Goal: Contribute content

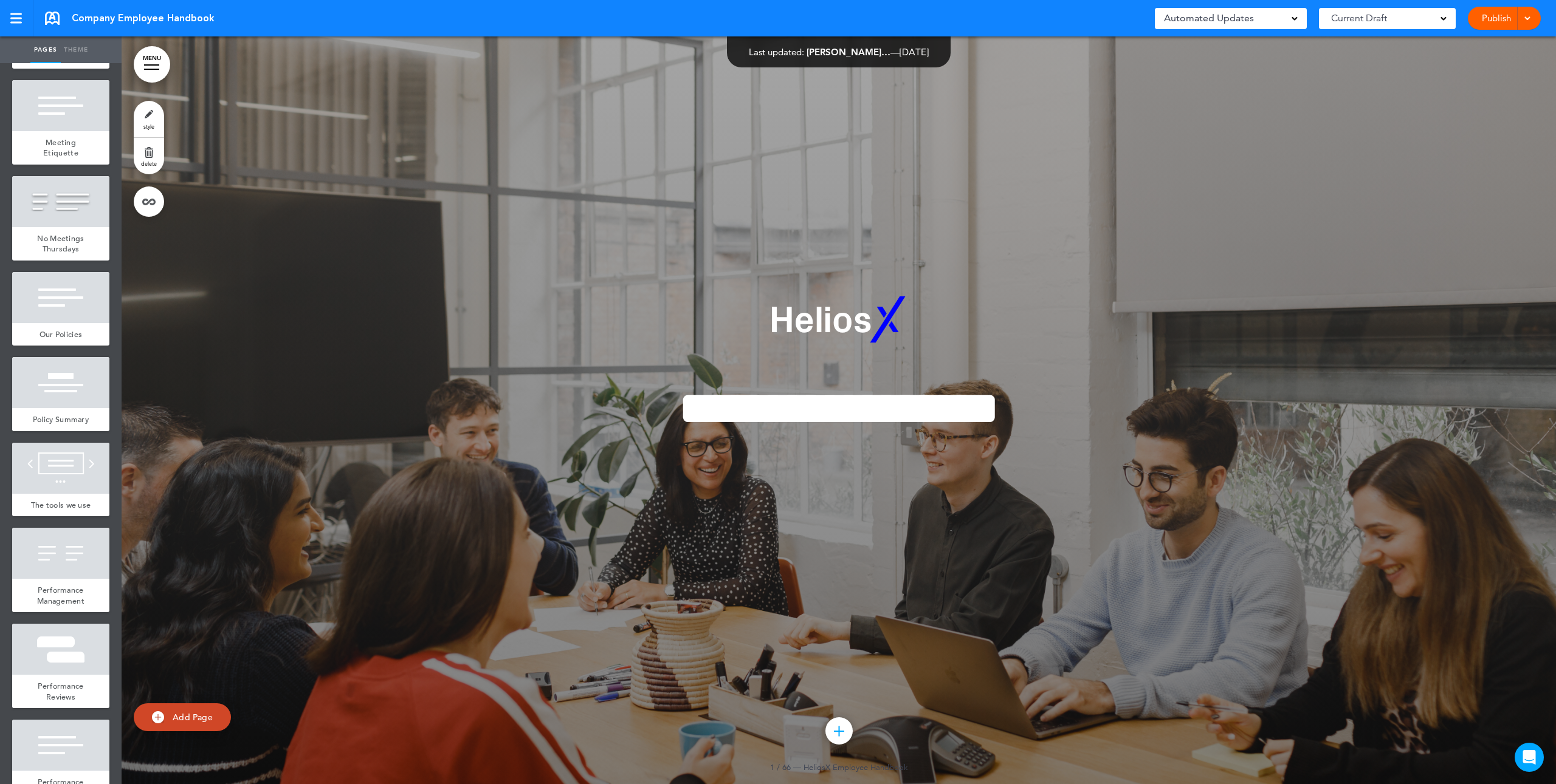
scroll to position [5600, 0]
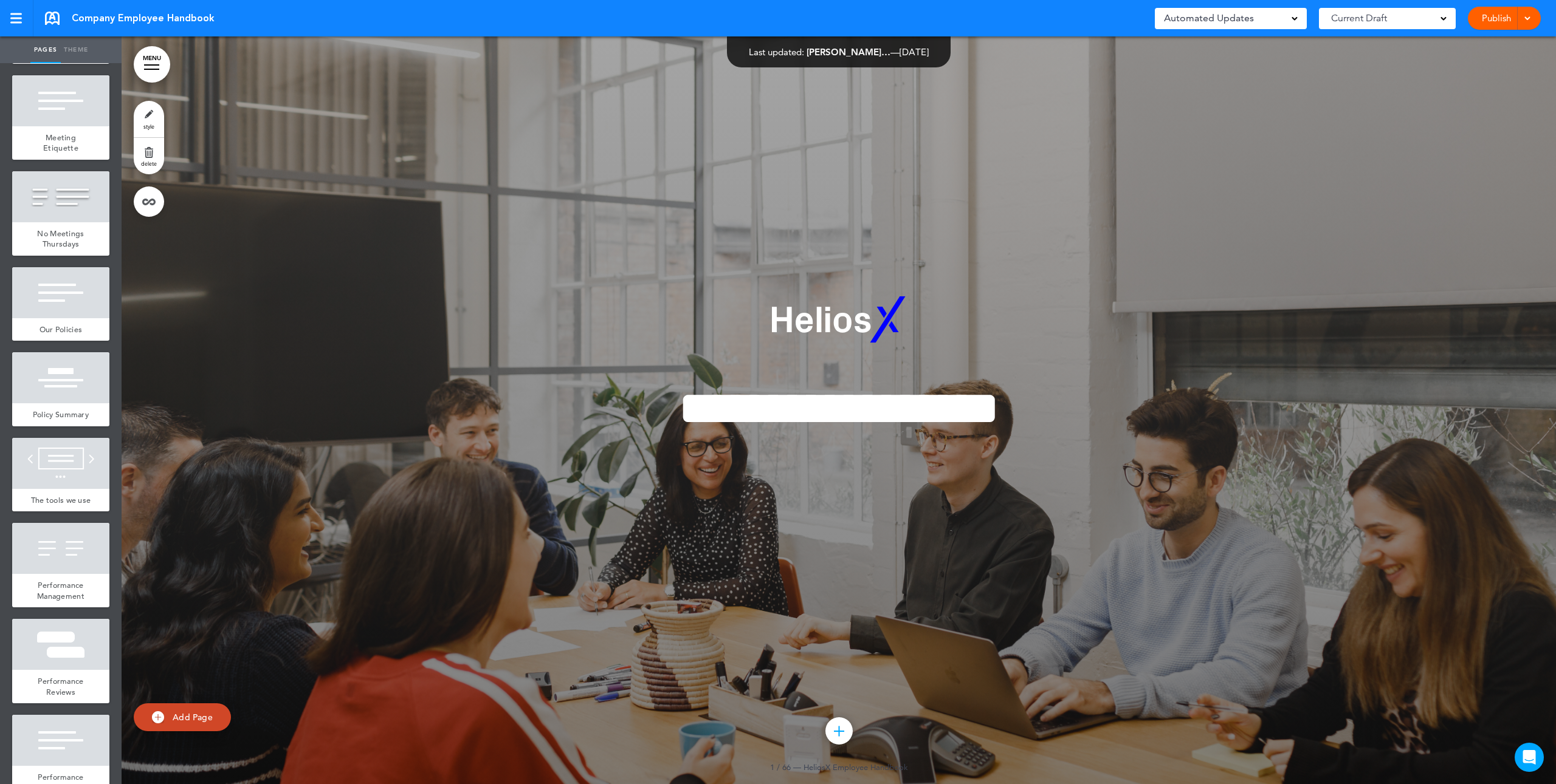
click at [83, 64] on div "Our Key Decision Making Forums" at bounding box center [60, 41] width 97 height 44
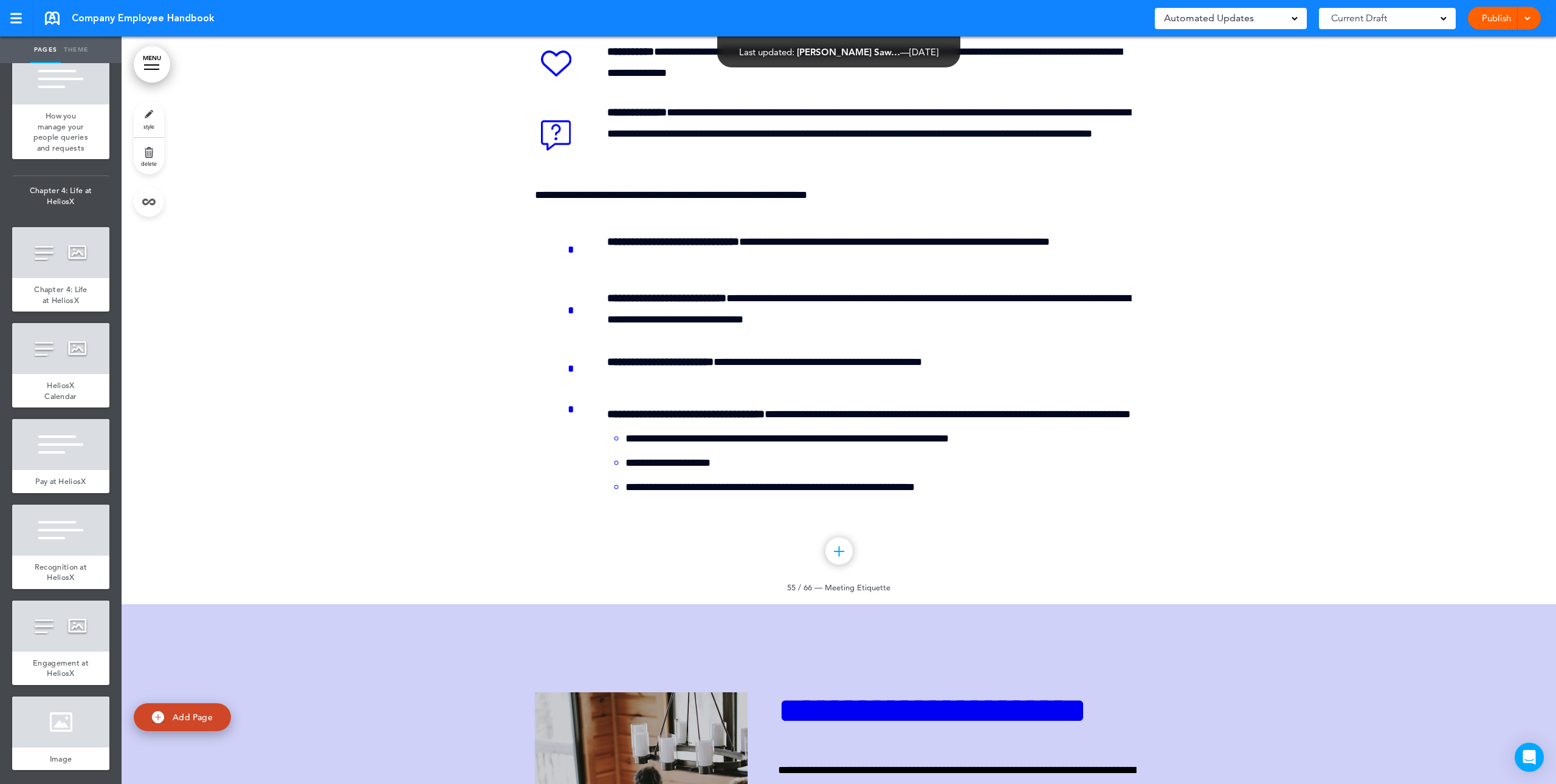
scroll to position [2277, 0]
click at [58, 580] on span "Recognition at HeliosX" at bounding box center [60, 569] width 52 height 21
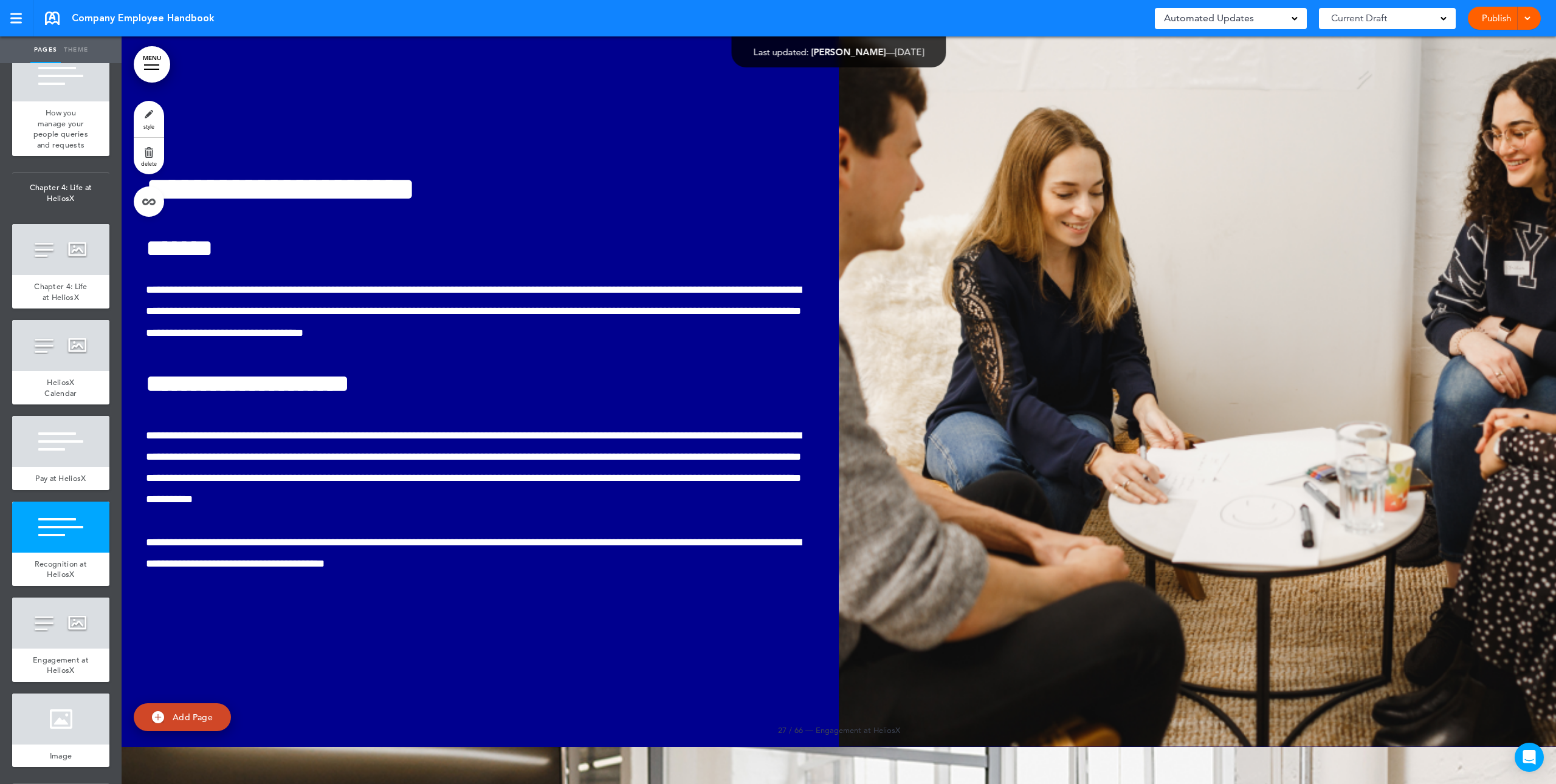
scroll to position [25757, 0]
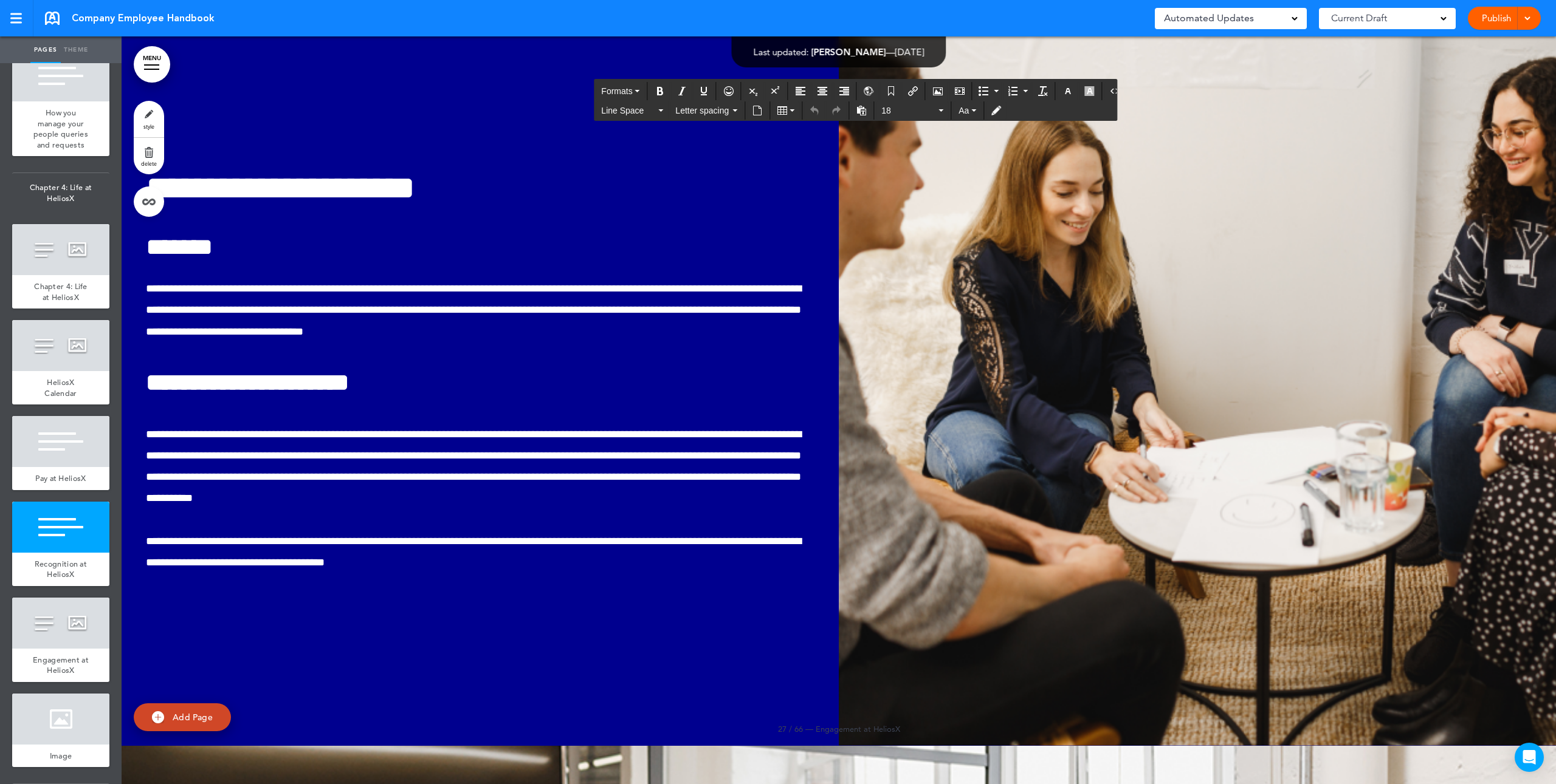
drag, startPoint x: 709, startPoint y: 455, endPoint x: 716, endPoint y: 455, distance: 7.0
click at [1499, 25] on div "Publish Publish Preview Draft" at bounding box center [1504, 18] width 73 height 23
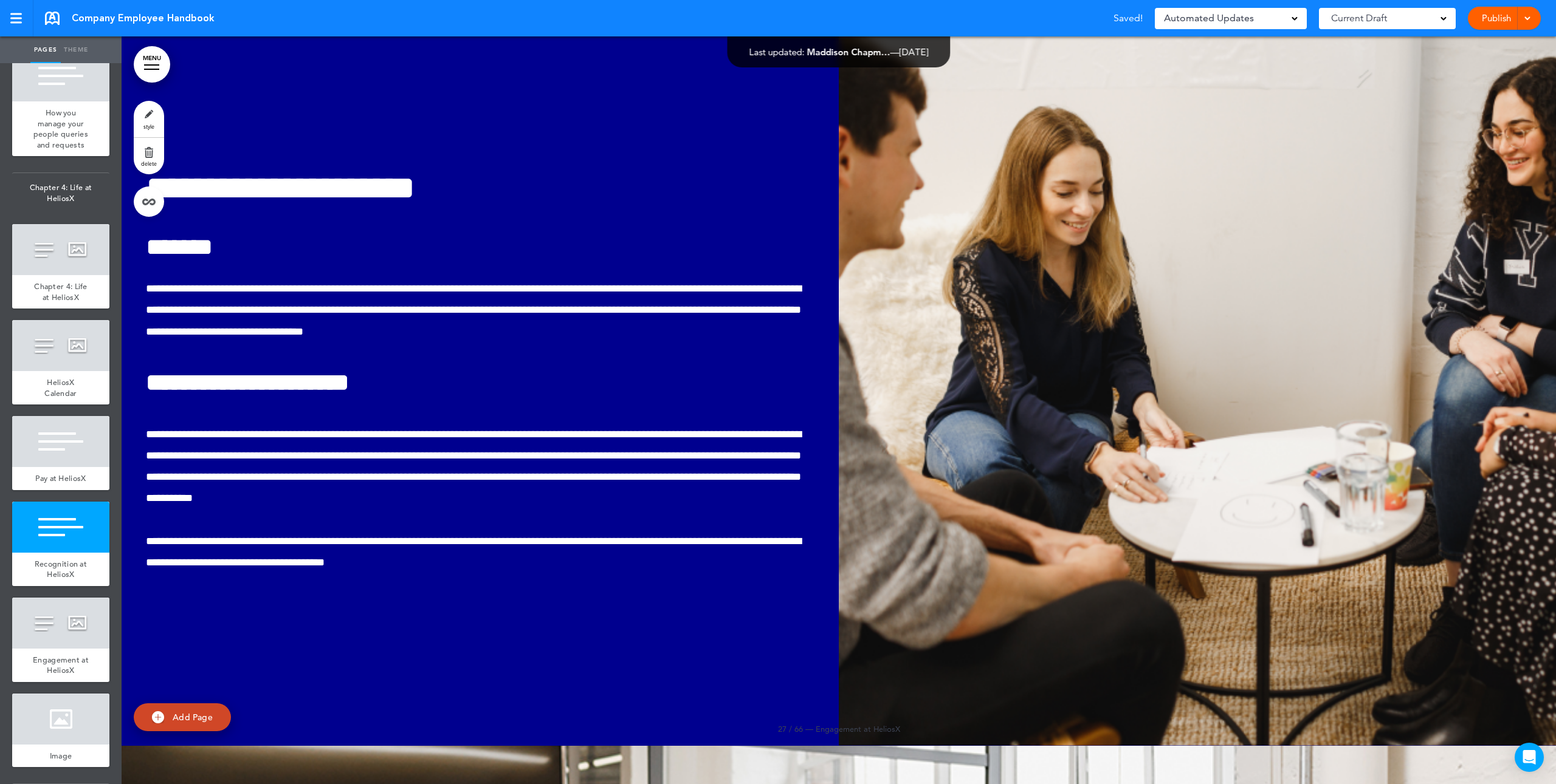
click at [1502, 18] on link "Publish" at bounding box center [1496, 18] width 39 height 23
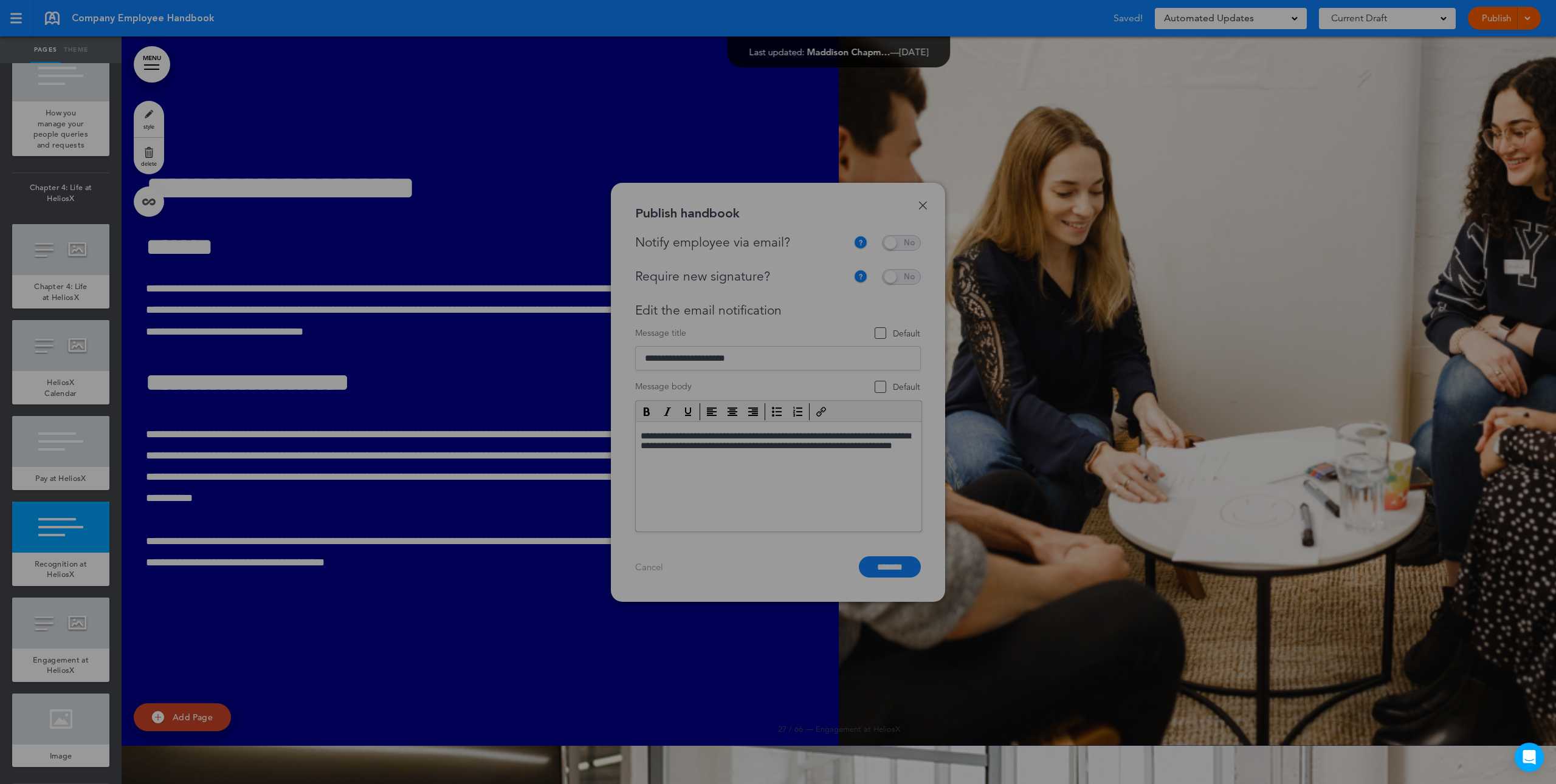
scroll to position [0, 0]
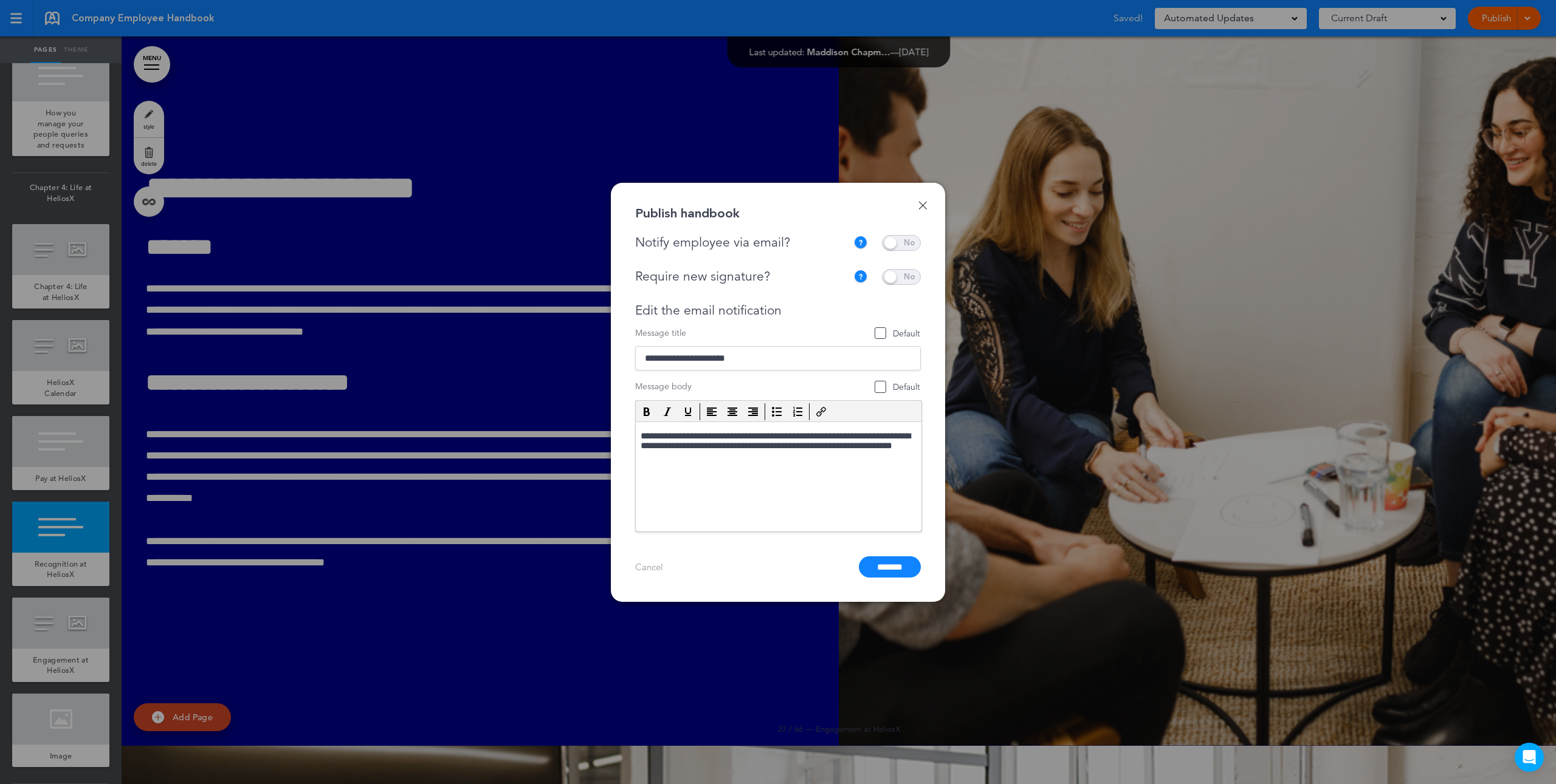
click at [902, 239] on span at bounding box center [901, 242] width 39 height 16
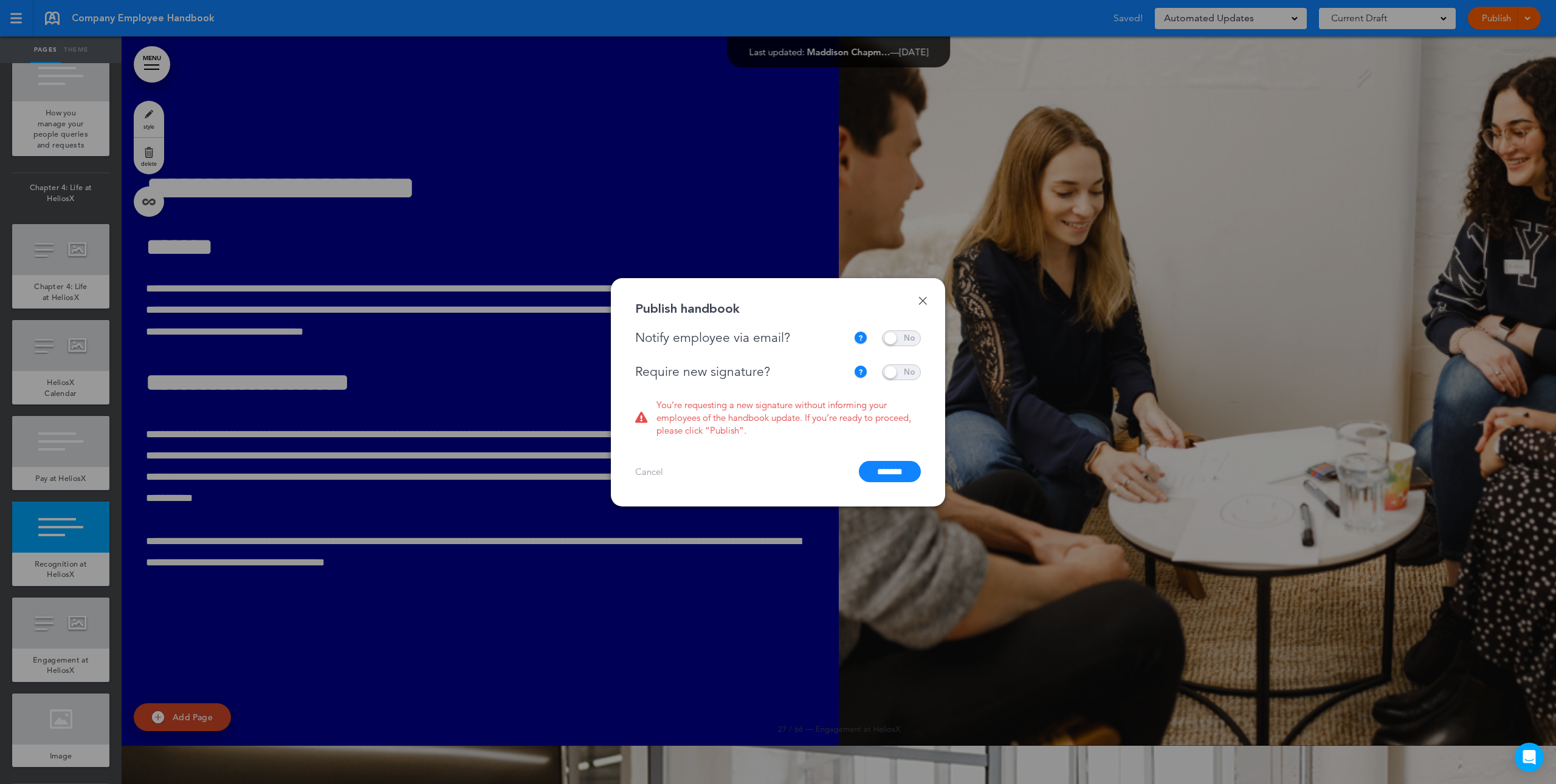
click at [897, 371] on span at bounding box center [901, 372] width 39 height 16
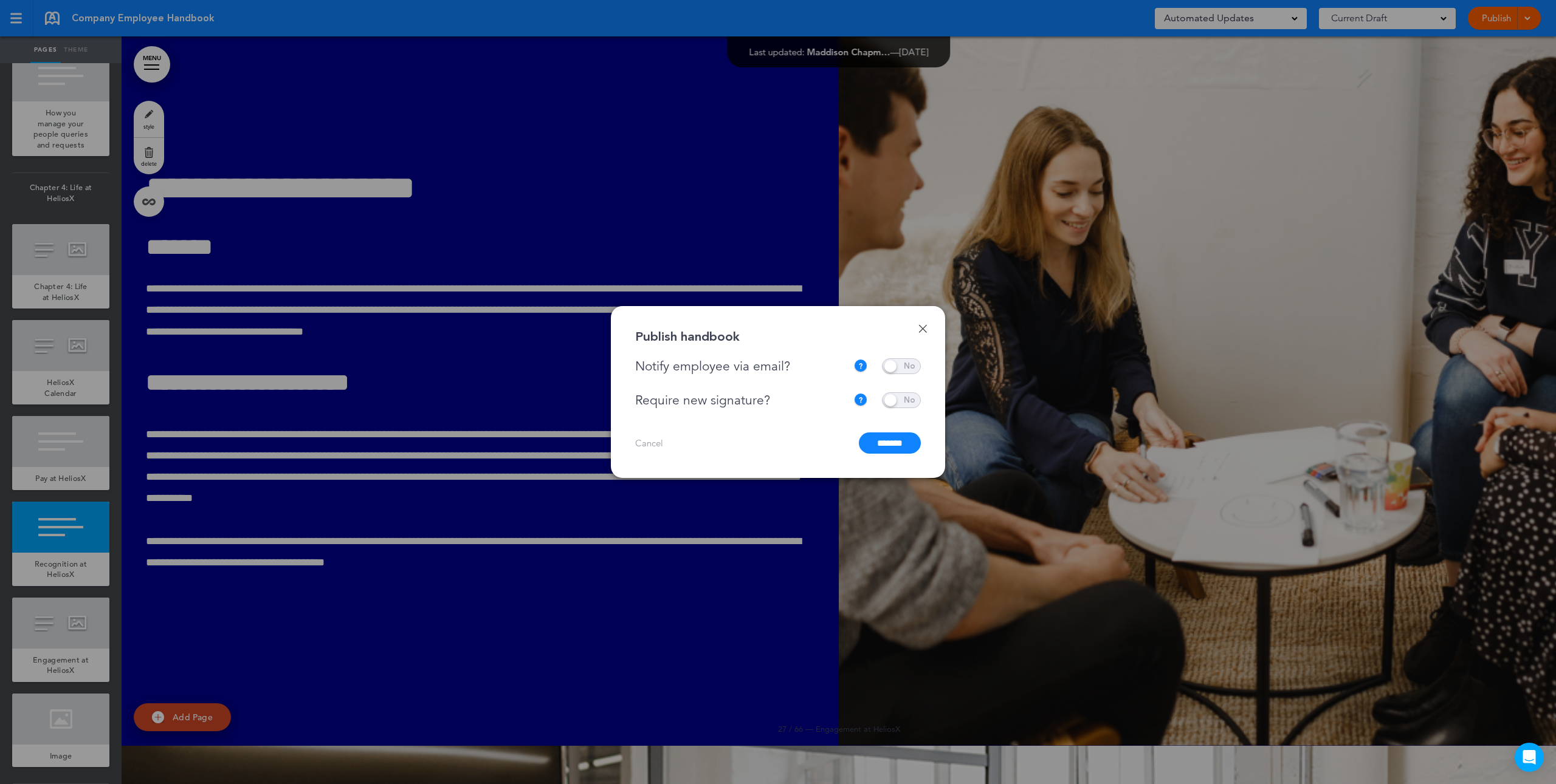
click at [874, 444] on input "*******" at bounding box center [890, 443] width 62 height 21
